Goal: Information Seeking & Learning: Learn about a topic

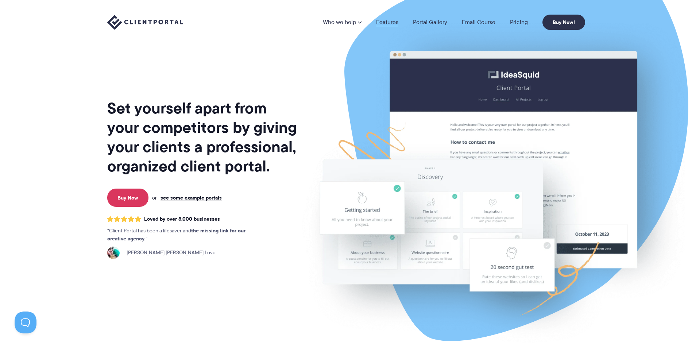
click at [391, 22] on link "Features" at bounding box center [387, 22] width 22 height 6
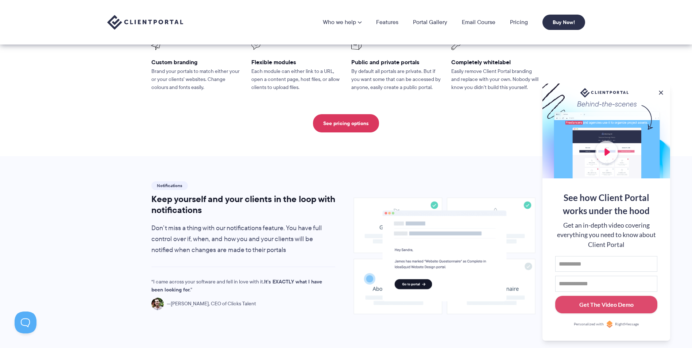
scroll to position [365, 0]
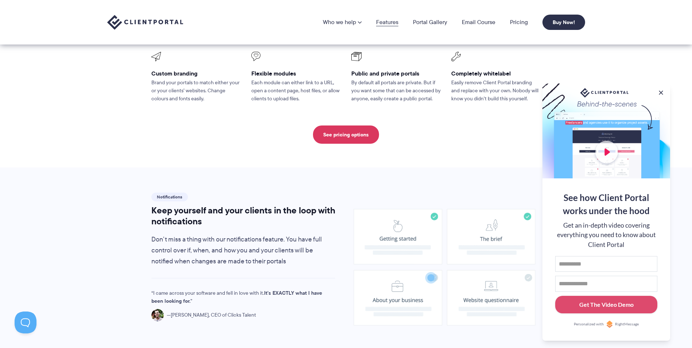
click at [387, 20] on link "Features" at bounding box center [387, 22] width 22 height 6
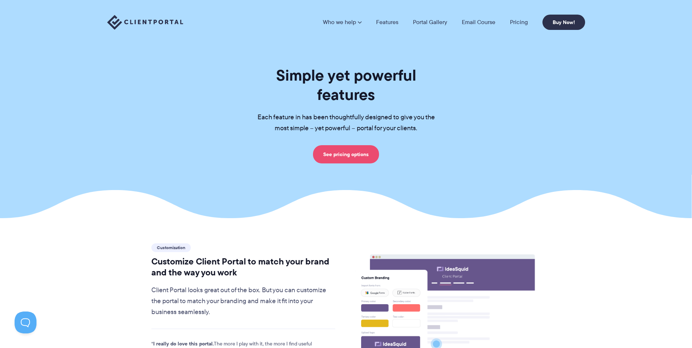
click at [357, 145] on link "See pricing options" at bounding box center [346, 154] width 66 height 18
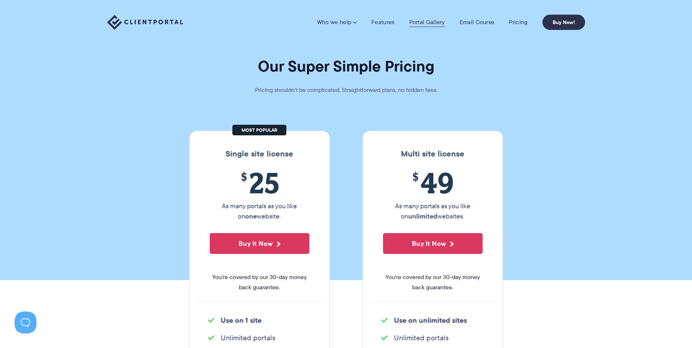
click at [429, 21] on link "Portal Gallery" at bounding box center [427, 22] width 36 height 7
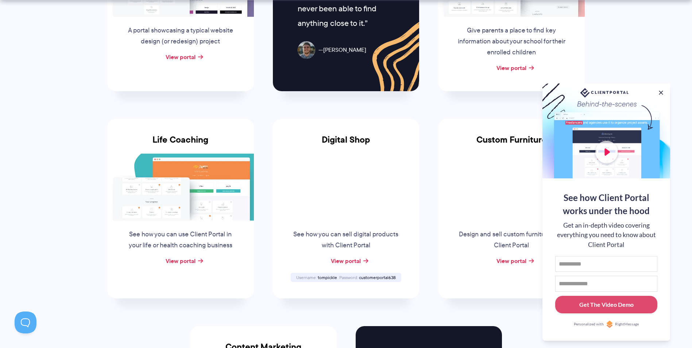
scroll to position [474, 0]
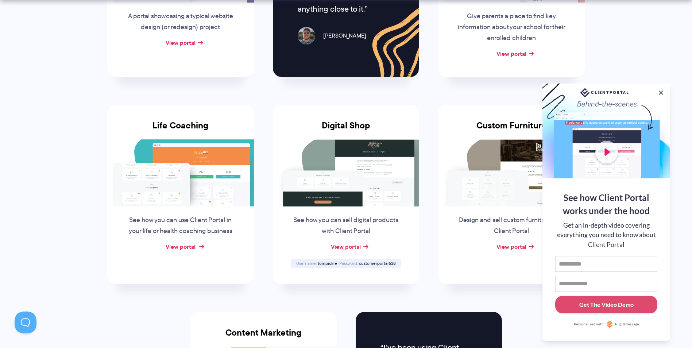
click at [186, 246] on link "View portal" at bounding box center [181, 246] width 30 height 9
